Goal: Task Accomplishment & Management: Use online tool/utility

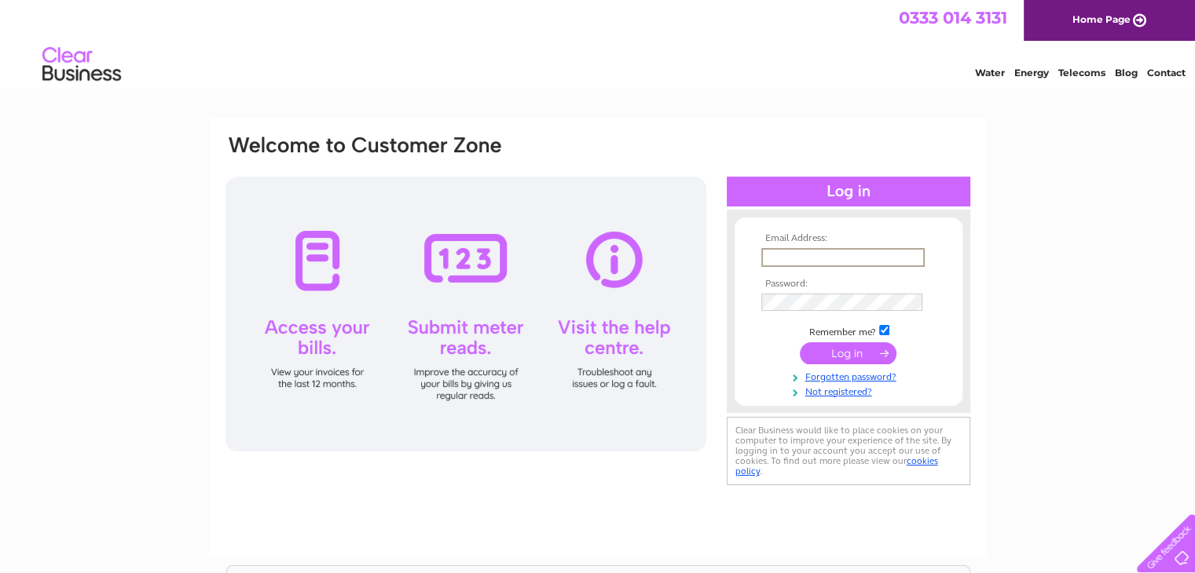
click at [811, 252] on input "text" at bounding box center [842, 257] width 163 height 19
type input "rachelmcc73@hotmail.co.uk"
click at [800, 342] on input "submit" at bounding box center [848, 353] width 97 height 22
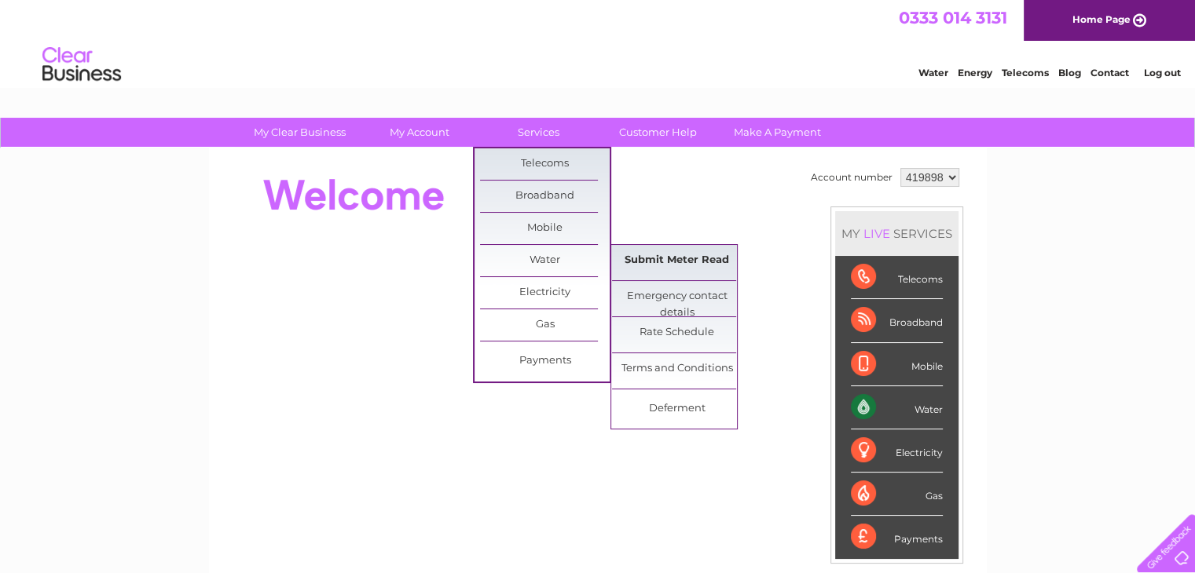
click at [653, 262] on link "Submit Meter Read" at bounding box center [677, 260] width 130 height 31
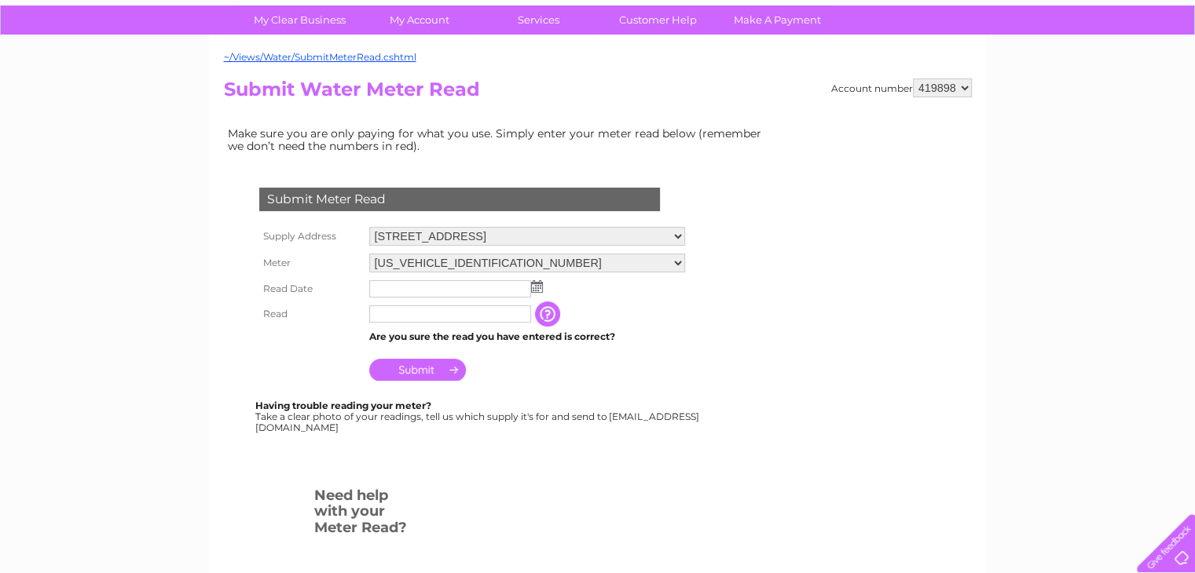
scroll to position [156, 0]
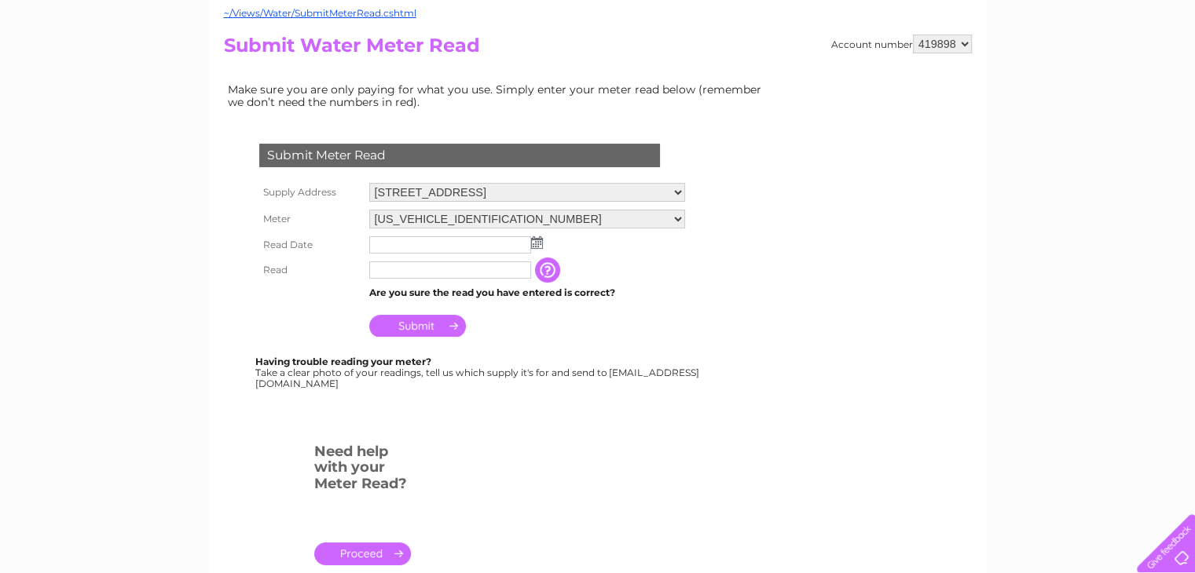
click at [514, 240] on input "text" at bounding box center [450, 244] width 162 height 17
click at [542, 245] on td at bounding box center [527, 246] width 324 height 27
click at [533, 240] on img at bounding box center [537, 242] width 12 height 13
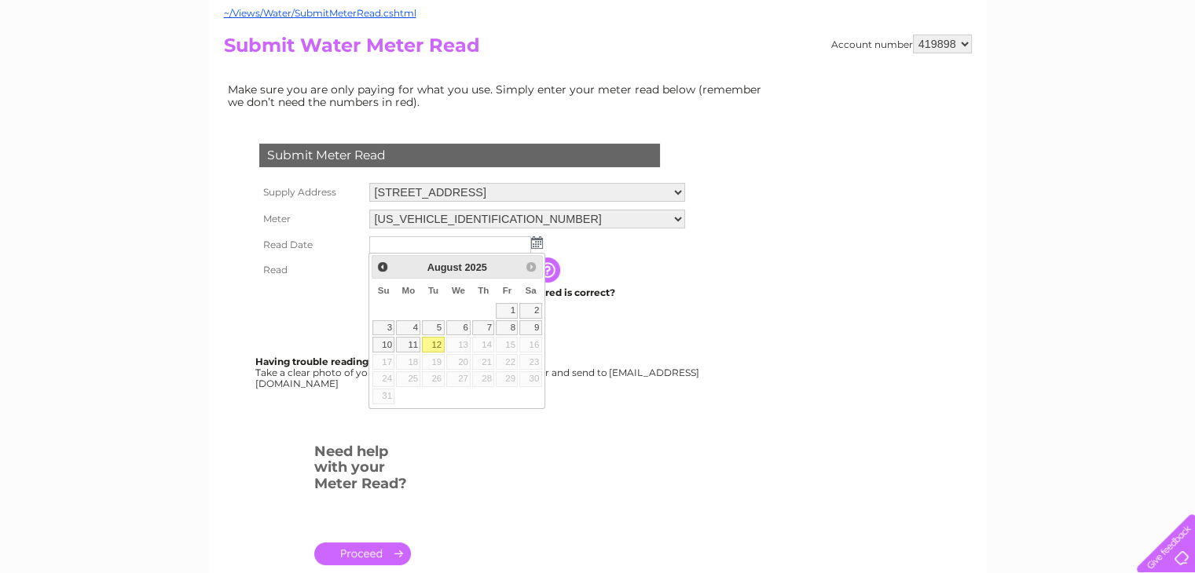
click at [435, 337] on link "12" at bounding box center [433, 345] width 22 height 16
type input "2025/08/12"
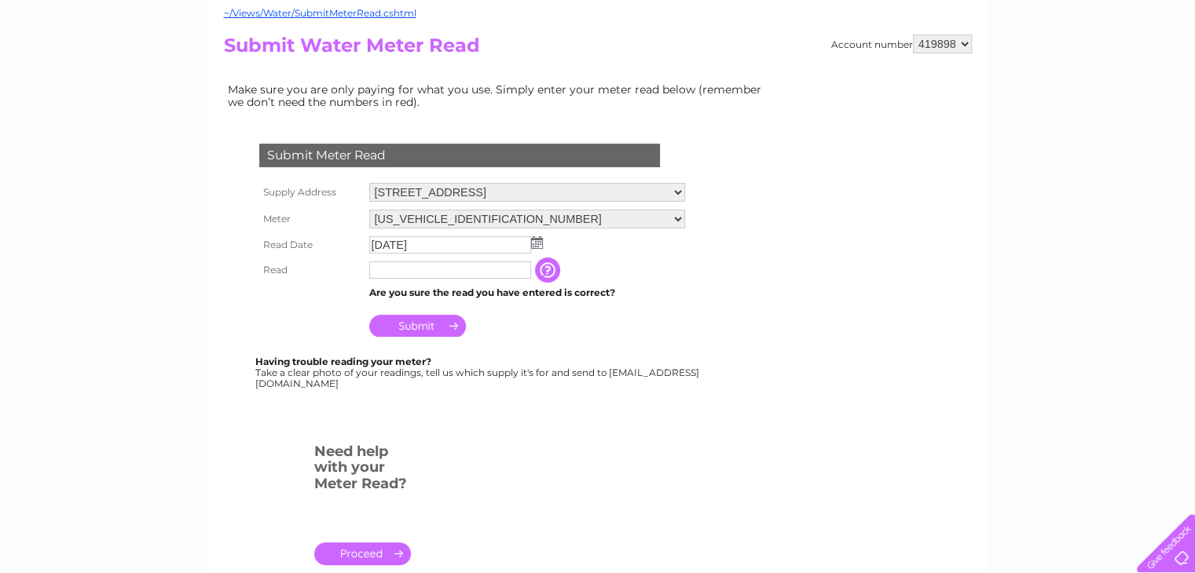
click at [441, 271] on input "text" at bounding box center [450, 270] width 162 height 17
type input "6608"
click at [430, 328] on input "Submit" at bounding box center [417, 328] width 97 height 22
